Goal: Find contact information: Find contact information

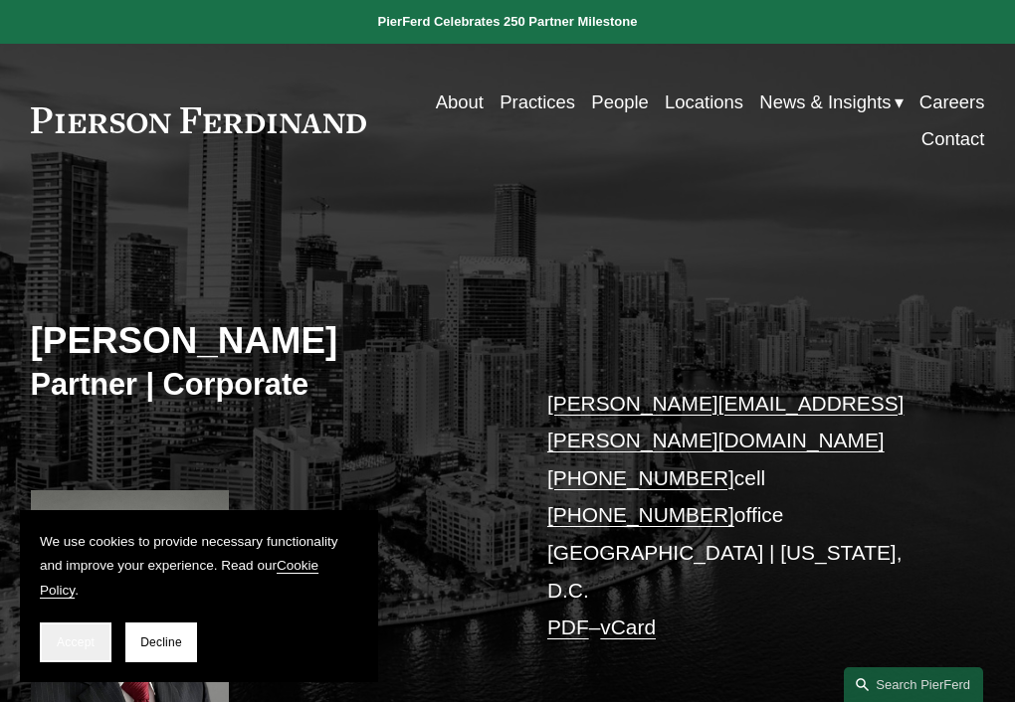
click at [76, 641] on span "Accept" at bounding box center [76, 643] width 38 height 14
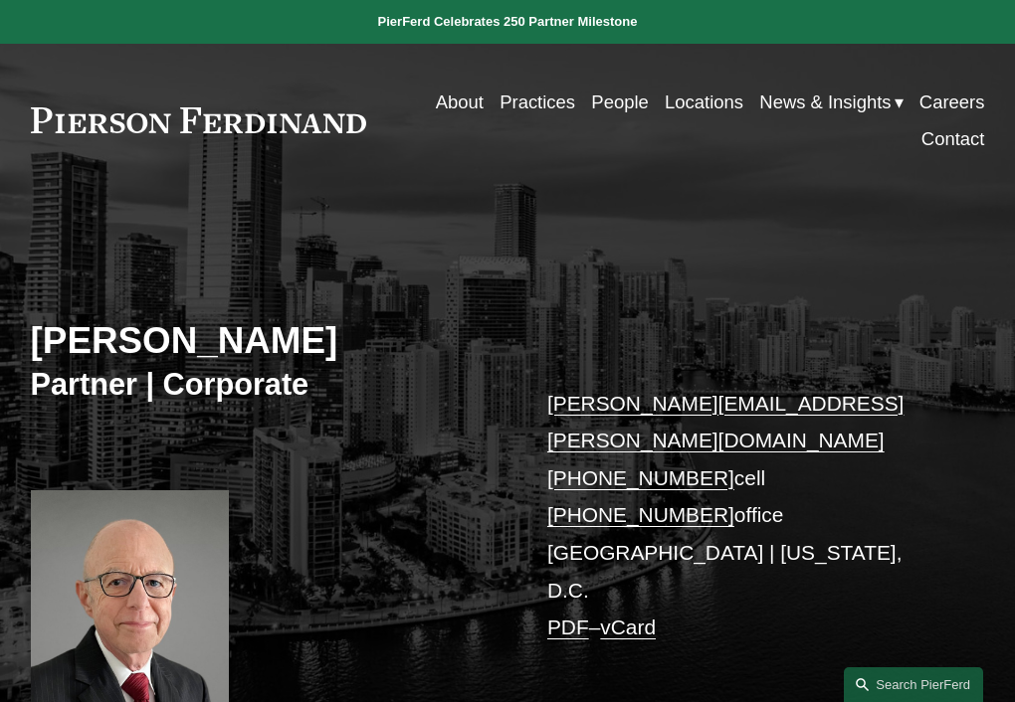
click at [800, 234] on div "[PERSON_NAME] Partner | Corporate [PERSON_NAME][EMAIL_ADDRESS][PERSON_NAME][DOM…" at bounding box center [507, 478] width 1015 height 542
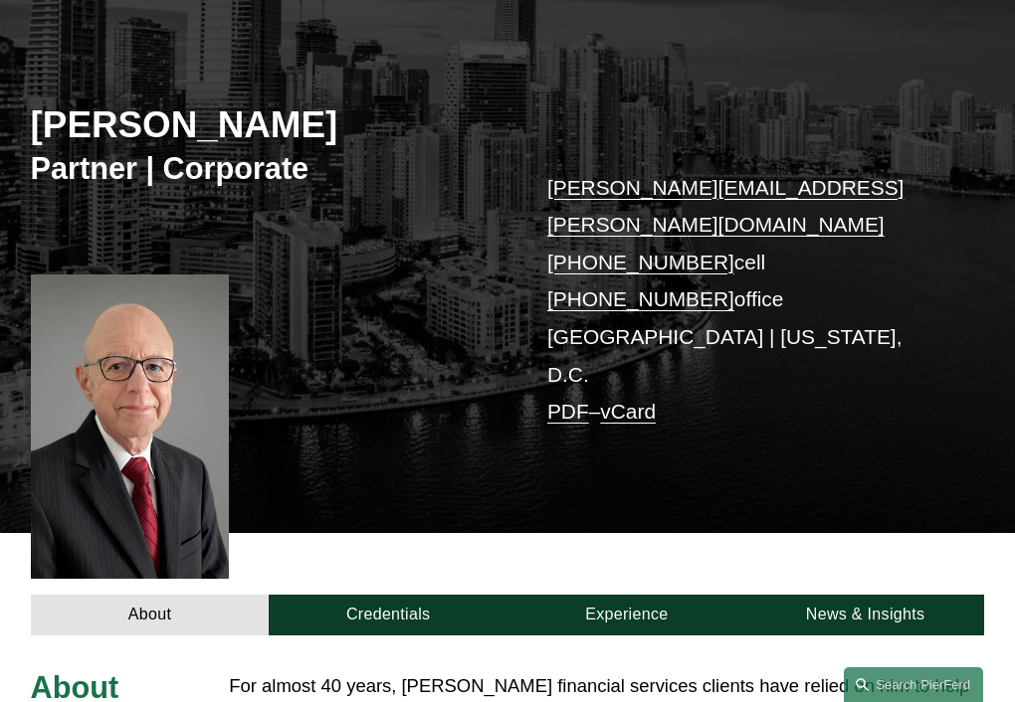
scroll to position [116, 0]
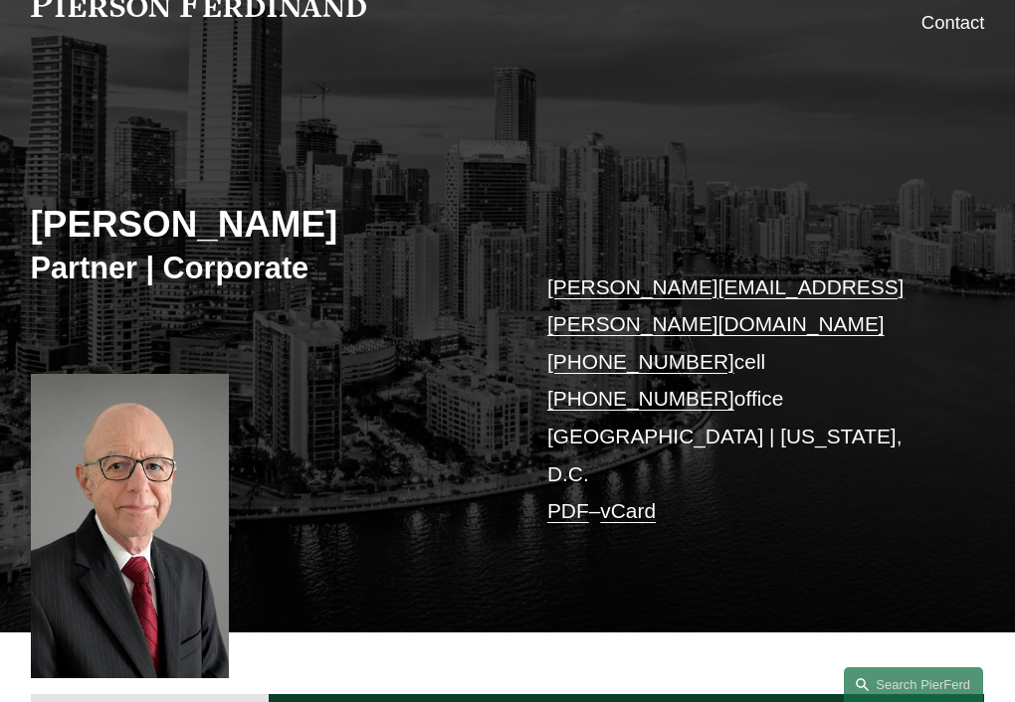
drag, startPoint x: 704, startPoint y: 325, endPoint x: 633, endPoint y: 323, distance: 71.7
click at [580, 325] on p "[PERSON_NAME][EMAIL_ADDRESS][PERSON_NAME][DOMAIN_NAME] [PHONE_NUMBER] cell [PHO…" at bounding box center [746, 400] width 398 height 262
copy link "202.369.4444"
drag, startPoint x: 621, startPoint y: 160, endPoint x: 642, endPoint y: 162, distance: 21.0
click at [621, 160] on div "[PERSON_NAME] Partner | Corporate [PERSON_NAME][EMAIL_ADDRESS][PERSON_NAME][DOM…" at bounding box center [507, 376] width 1015 height 511
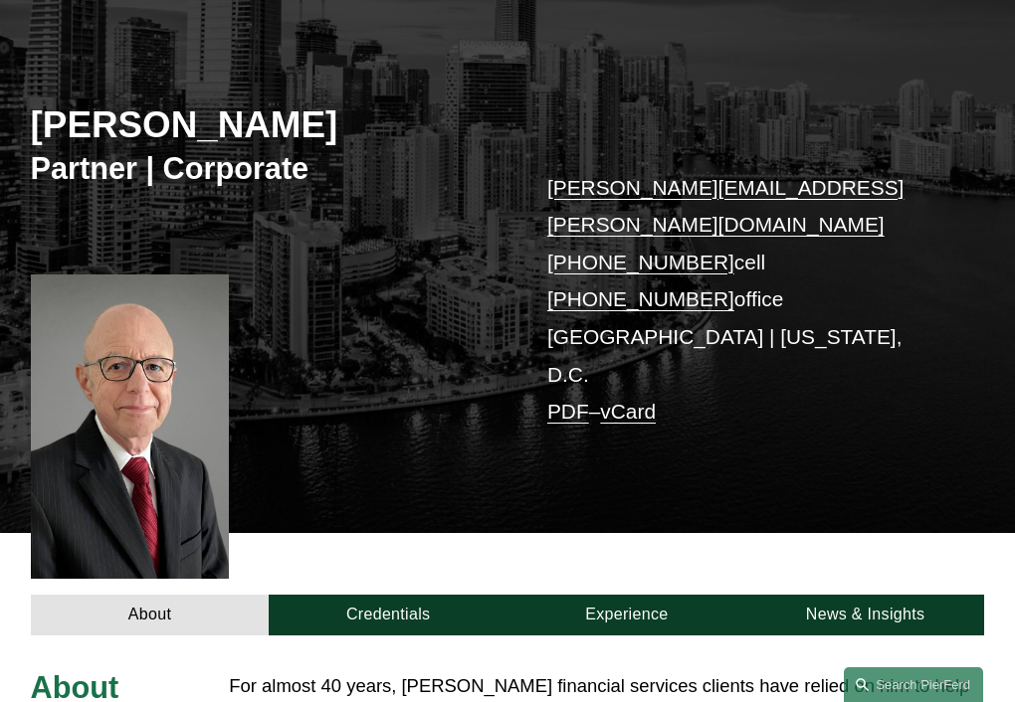
scroll to position [0, 0]
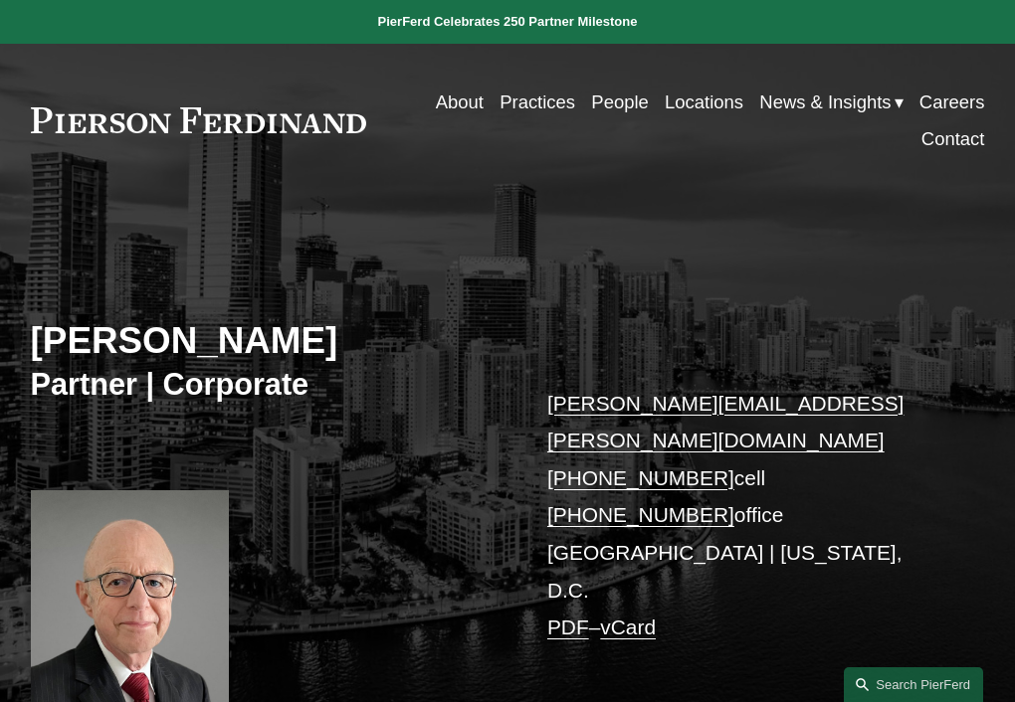
drag, startPoint x: 706, startPoint y: 480, endPoint x: 577, endPoint y: 478, distance: 129.3
click at [577, 478] on p "[PERSON_NAME][EMAIL_ADDRESS][PERSON_NAME][DOMAIN_NAME] [PHONE_NUMBER] cell [PHO…" at bounding box center [746, 516] width 398 height 262
copy link "786.753.8307"
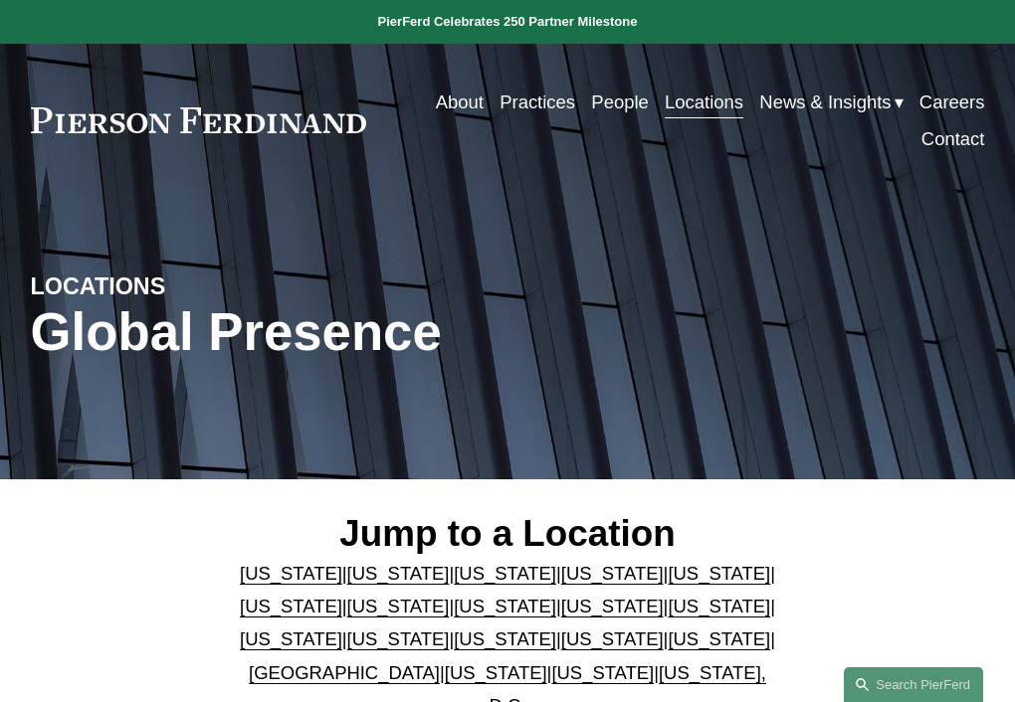
scroll to position [199, 0]
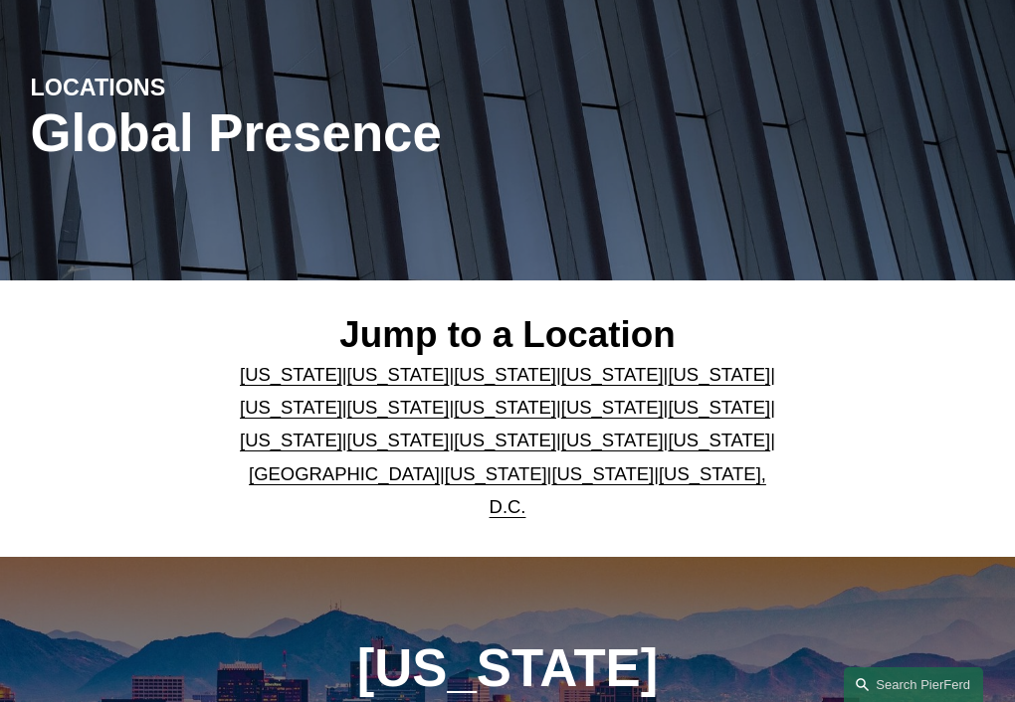
click at [667, 384] on link "[US_STATE]" at bounding box center [718, 374] width 102 height 21
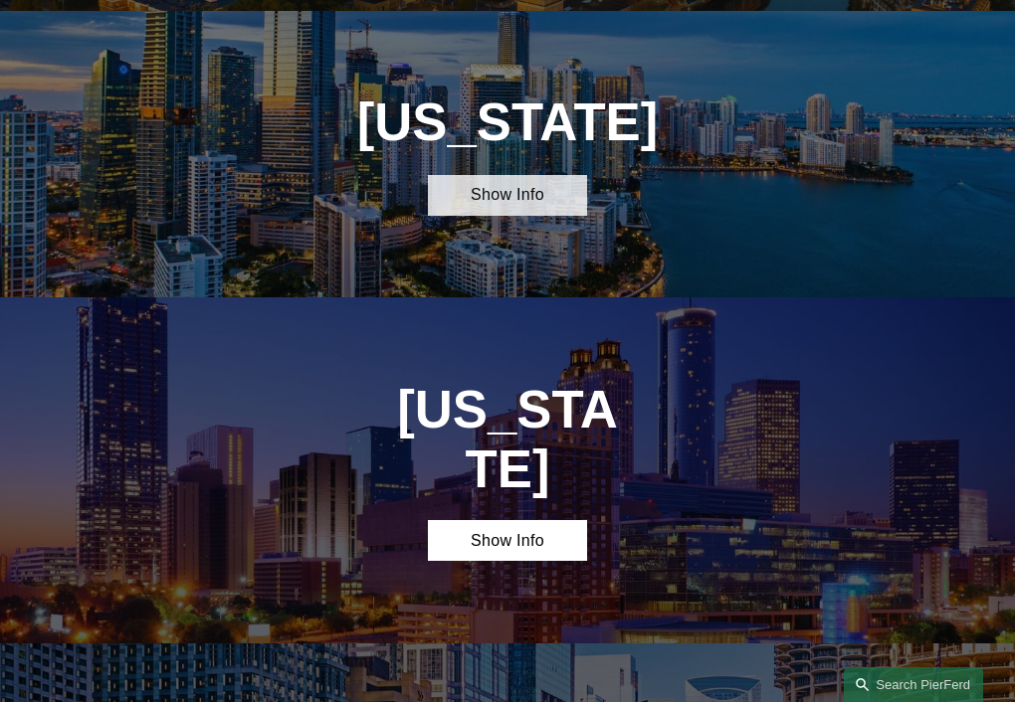
click at [492, 185] on link "Show Info" at bounding box center [507, 195] width 159 height 41
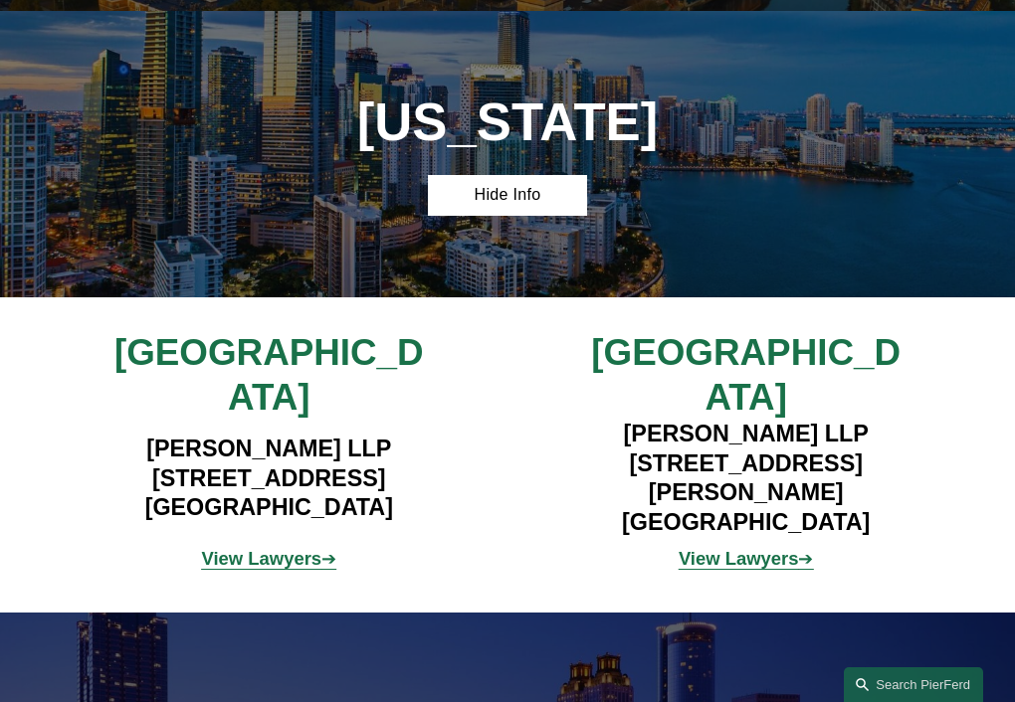
scroll to position [1993, 0]
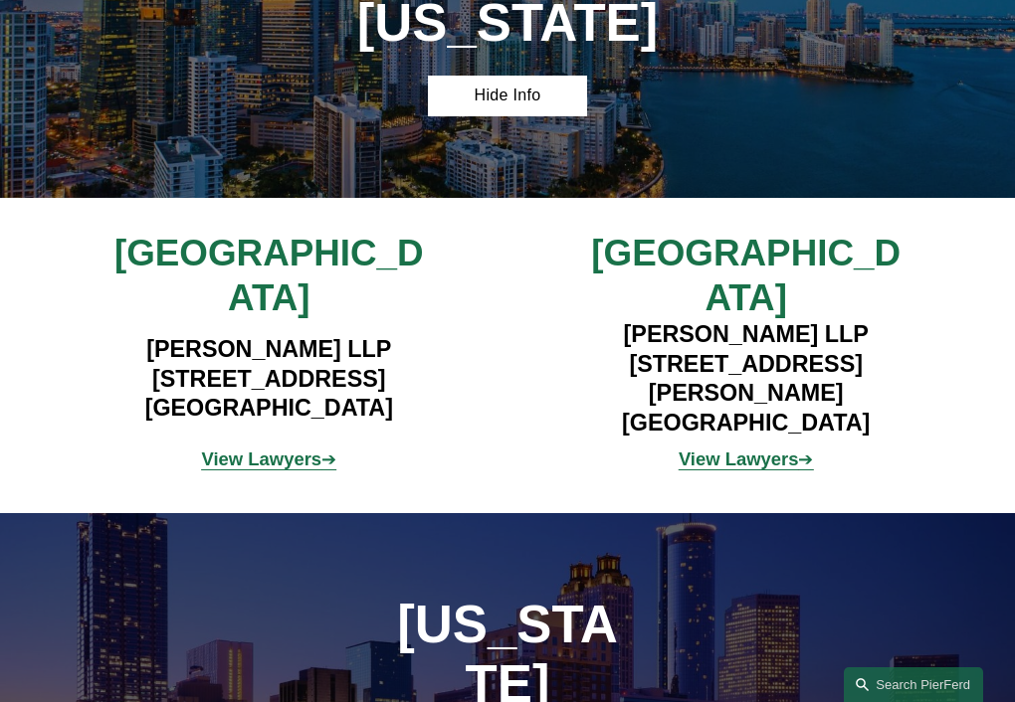
click at [244, 251] on span "Miami" at bounding box center [268, 276] width 309 height 86
click at [262, 245] on span "Miami" at bounding box center [268, 276] width 309 height 86
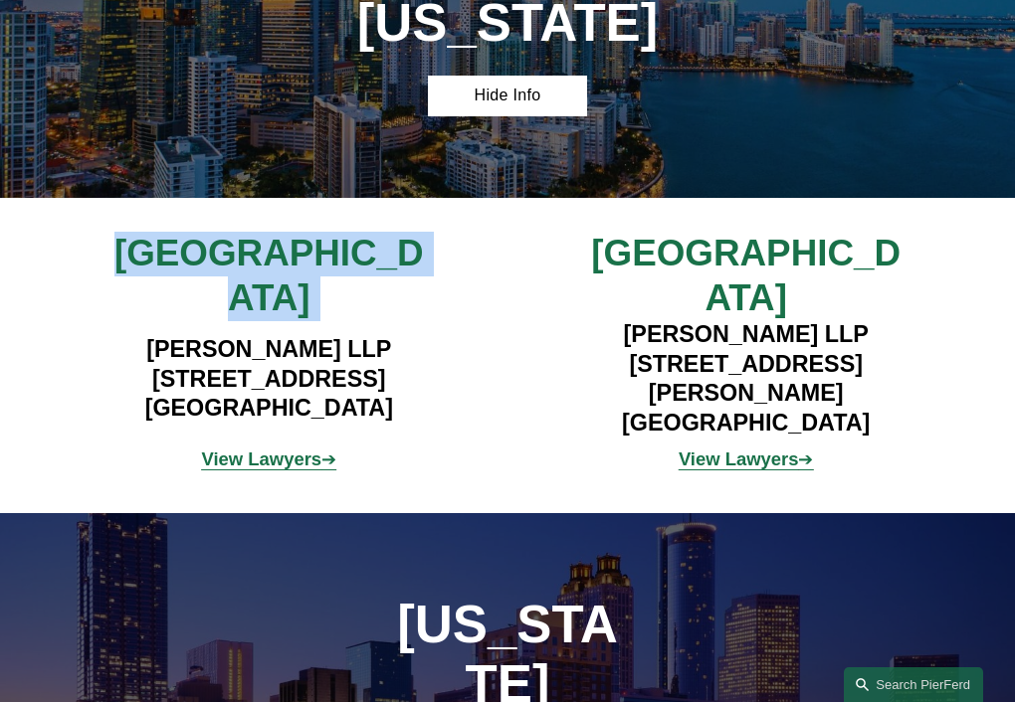
click at [263, 245] on span "Miami" at bounding box center [268, 276] width 309 height 86
click at [266, 251] on span "Miami" at bounding box center [268, 276] width 309 height 86
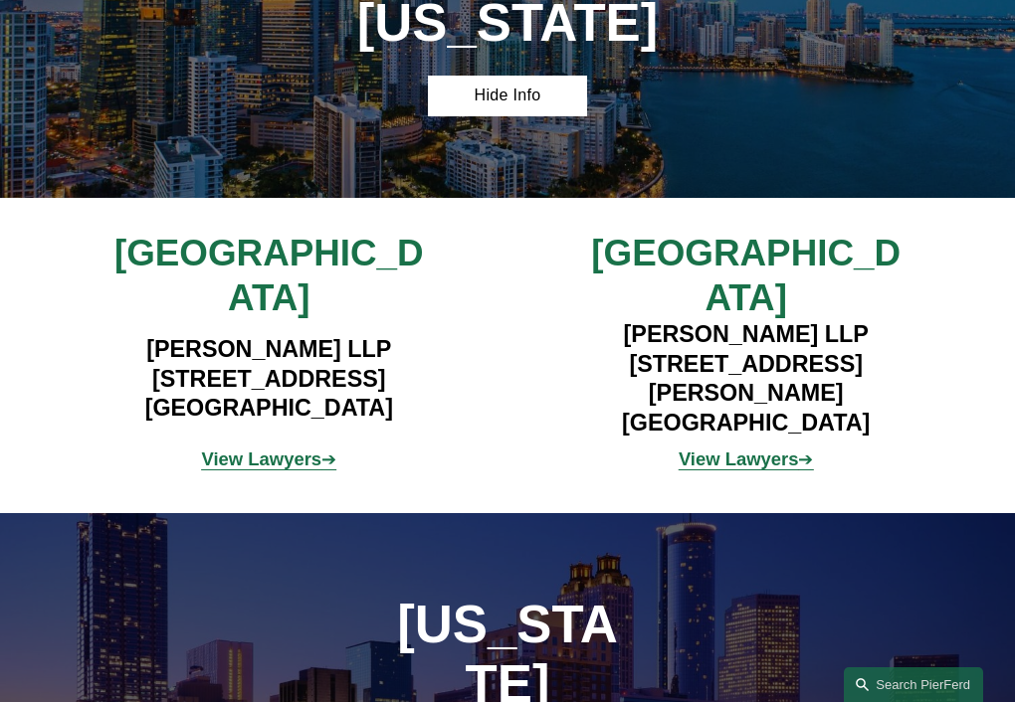
click at [266, 251] on span "Miami" at bounding box center [268, 276] width 309 height 86
